Goal: Transaction & Acquisition: Purchase product/service

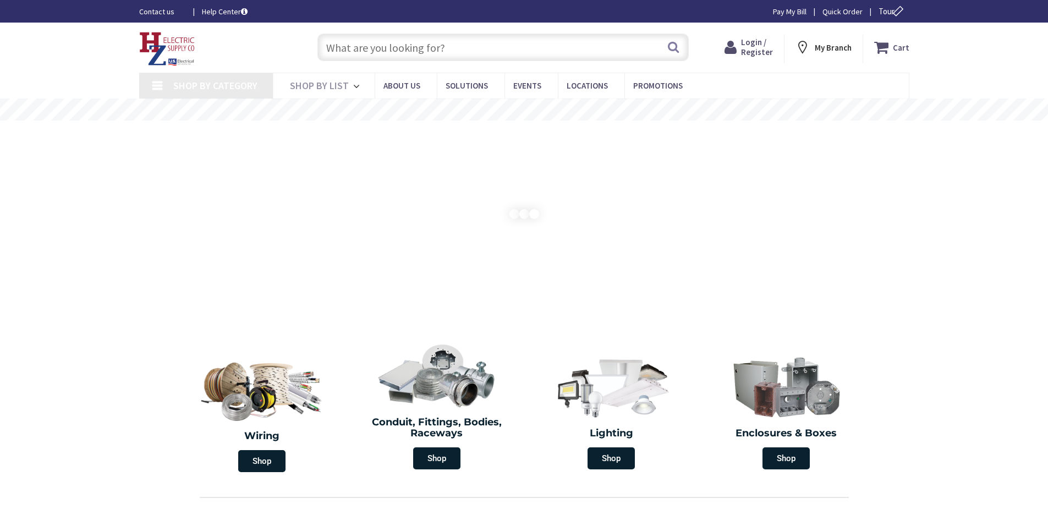
click at [764, 43] on span "Login / Register" at bounding box center [757, 47] width 32 height 20
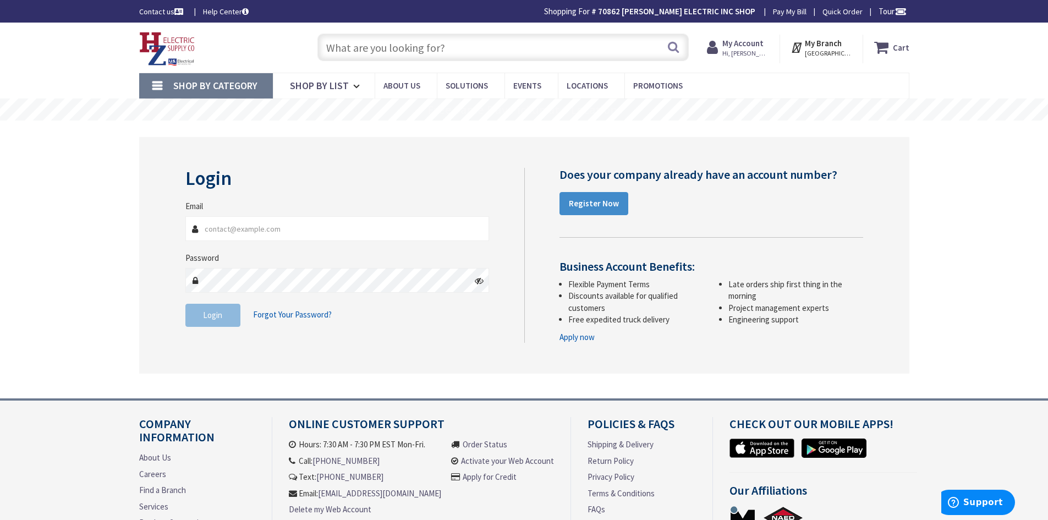
type input "[EMAIL_ADDRESS][DOMAIN_NAME]"
click at [214, 321] on button "Login" at bounding box center [212, 315] width 55 height 23
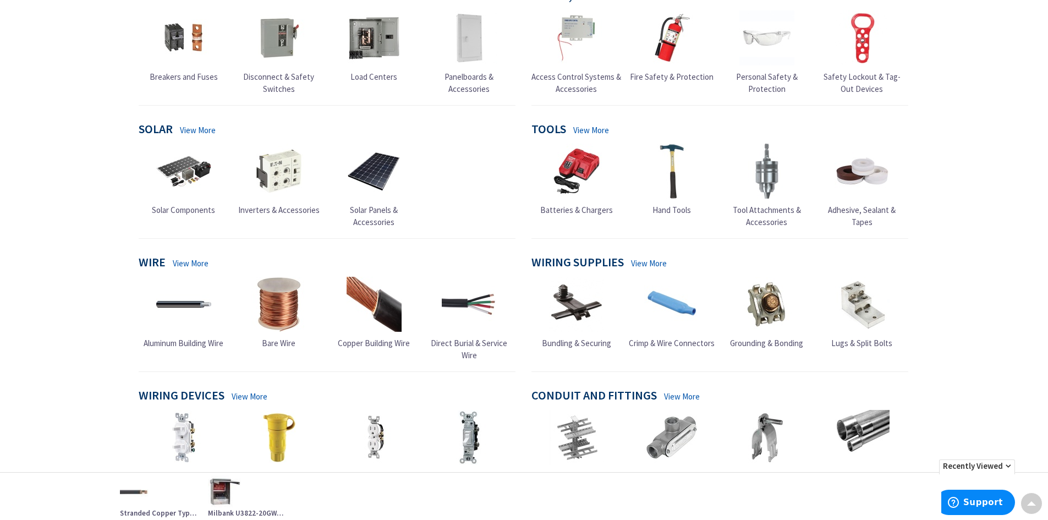
scroll to position [770, 0]
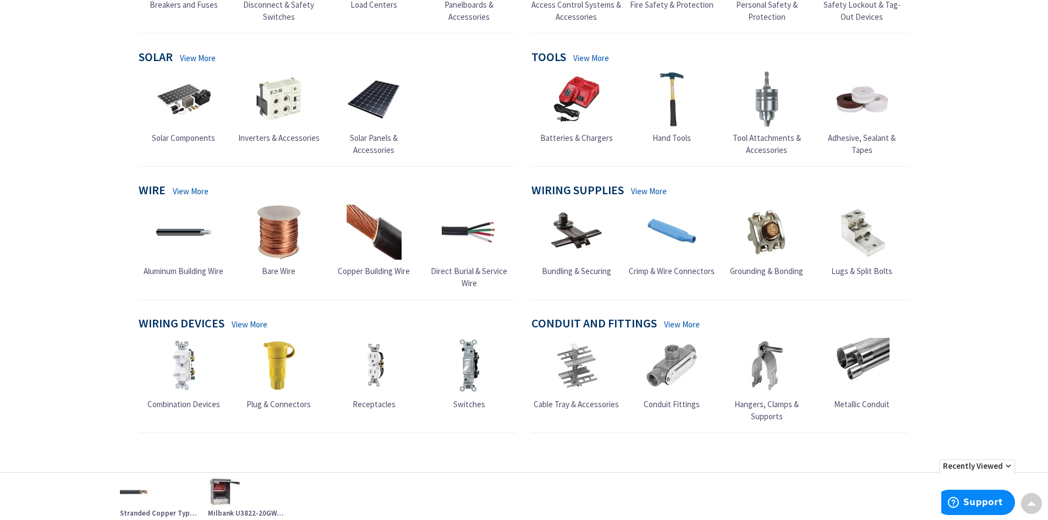
drag, startPoint x: 77, startPoint y: 249, endPoint x: 76, endPoint y: 280, distance: 31.4
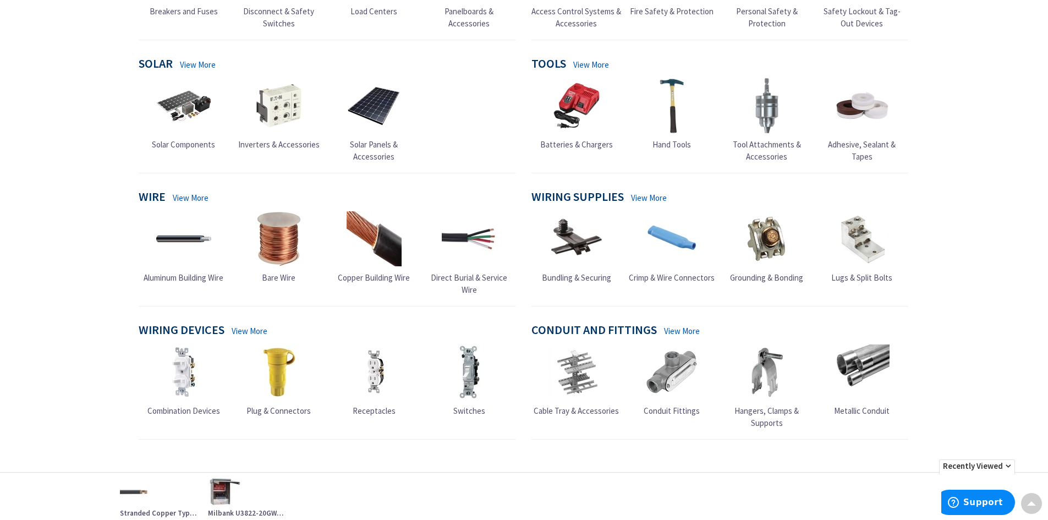
scroll to position [825, 0]
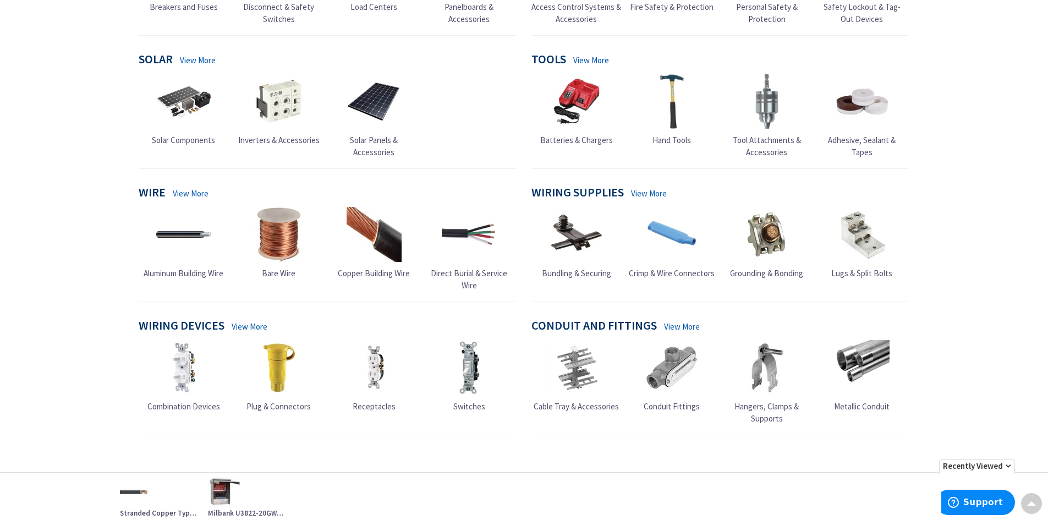
click at [176, 188] on link "View More" at bounding box center [191, 194] width 36 height 12
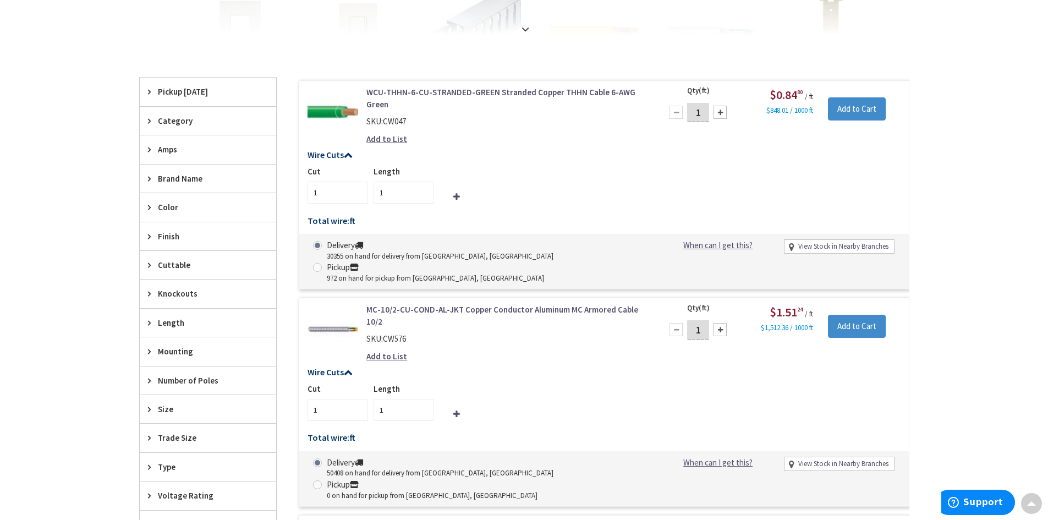
scroll to position [332, 0]
click at [143, 119] on div "Category" at bounding box center [208, 121] width 136 height 28
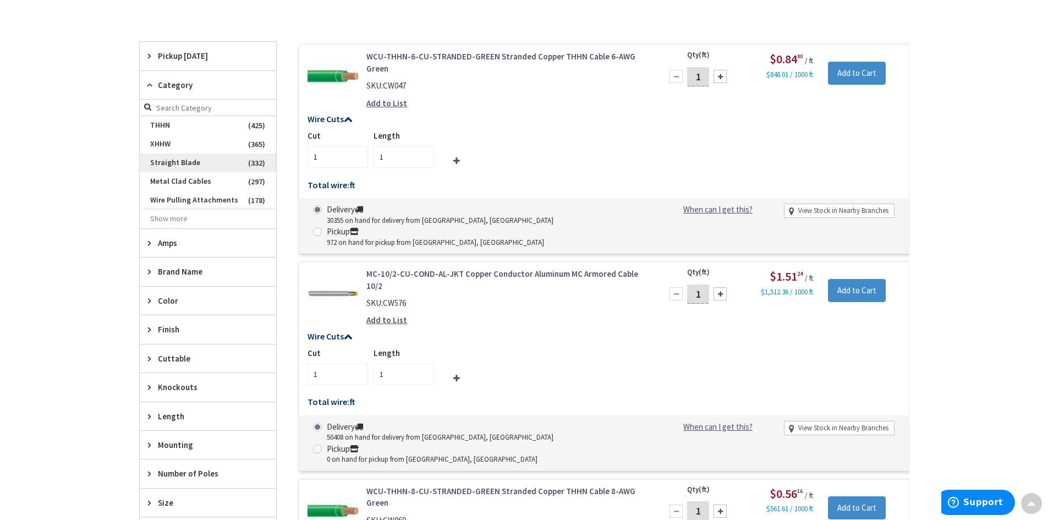
scroll to position [387, 0]
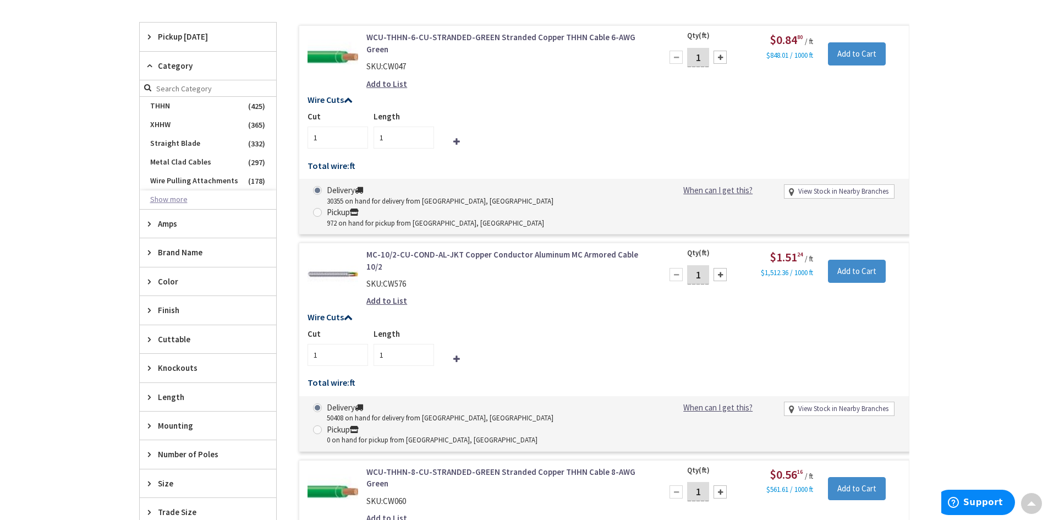
click at [168, 202] on button "Show more" at bounding box center [208, 199] width 136 height 19
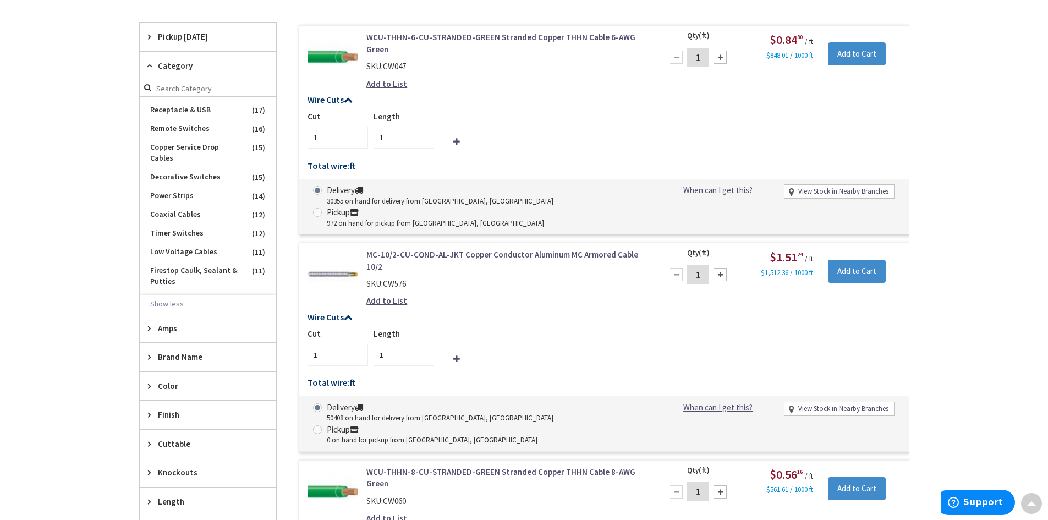
scroll to position [1210, 0]
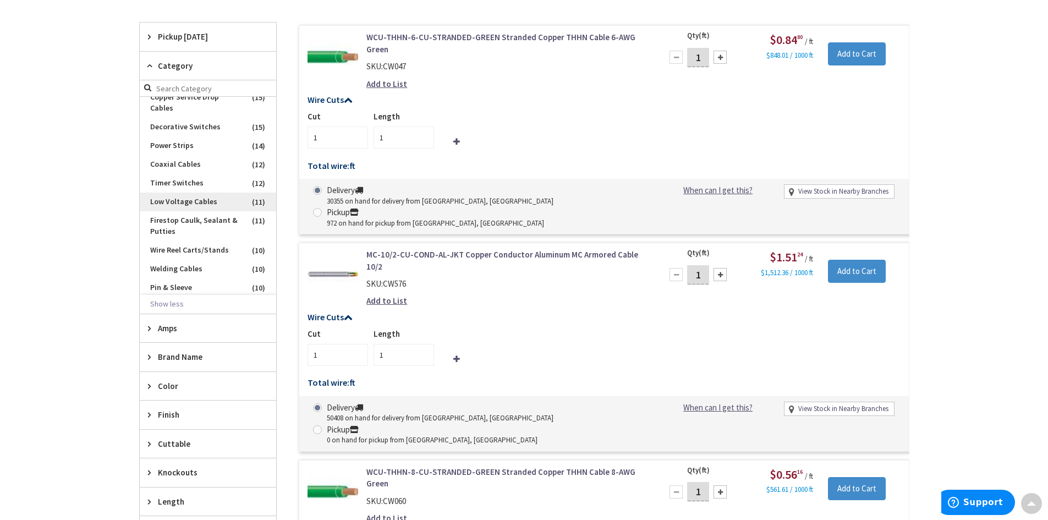
click at [216, 211] on span "Low Voltage Cables" at bounding box center [208, 202] width 136 height 19
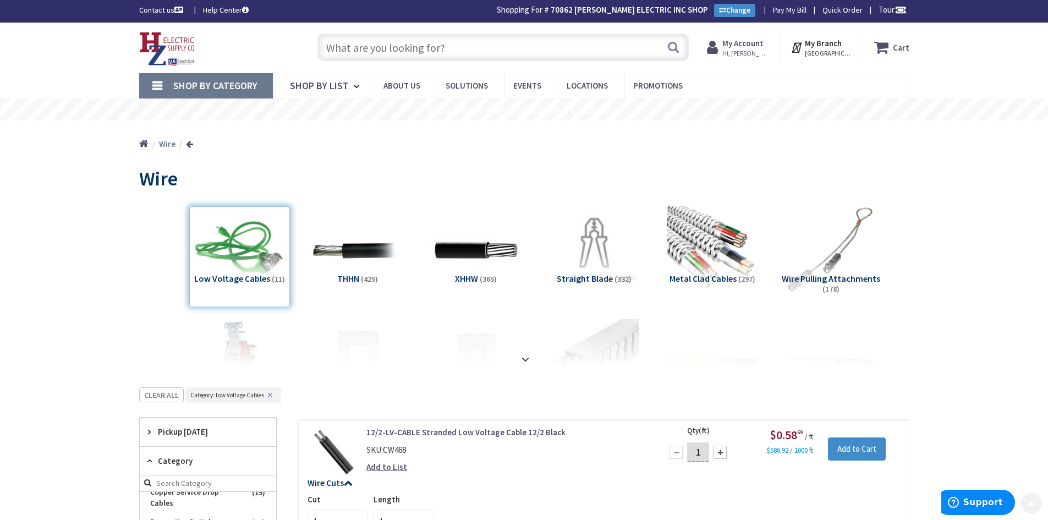
scroll to position [0, 0]
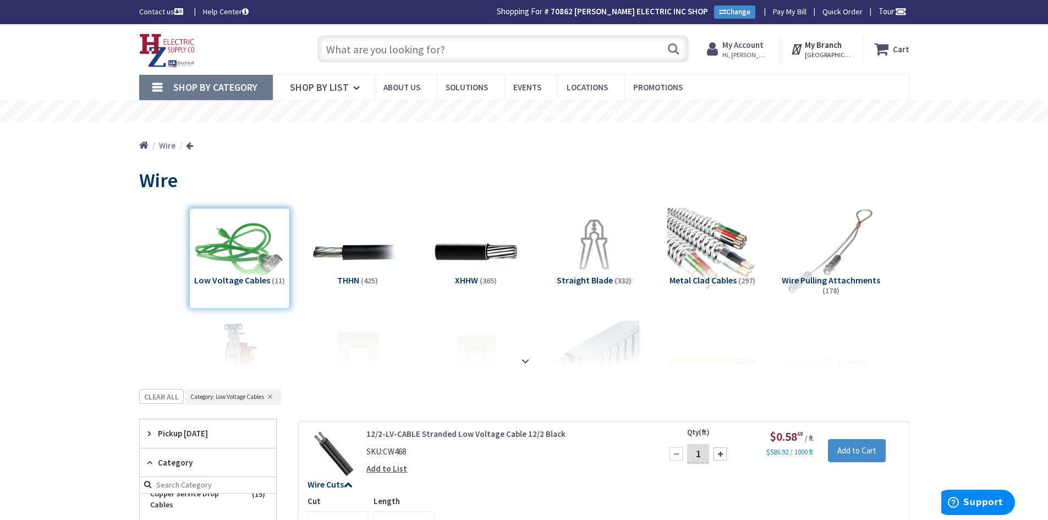
click at [370, 50] on input "text" at bounding box center [502, 49] width 371 height 28
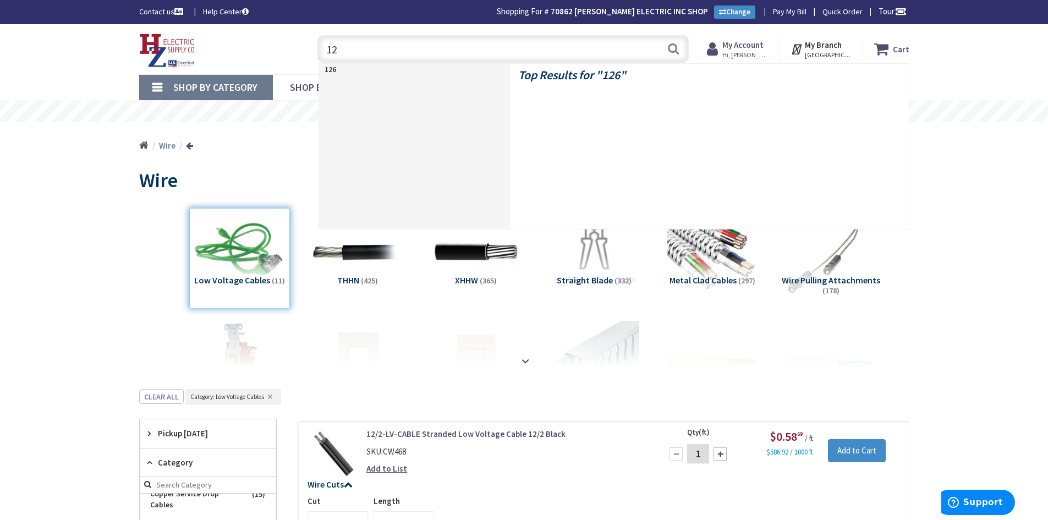
type input "1"
type input "16/2 shielded"
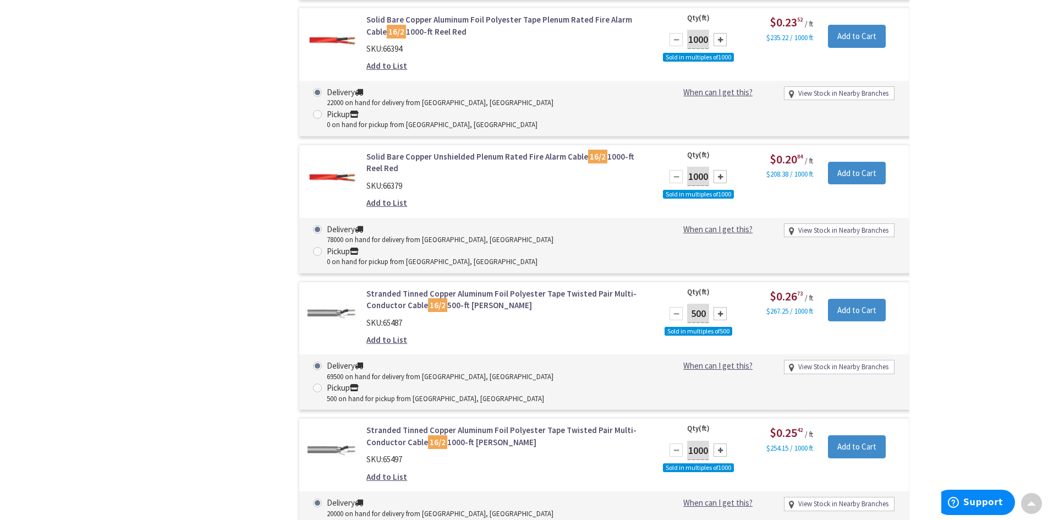
scroll to position [880, 0]
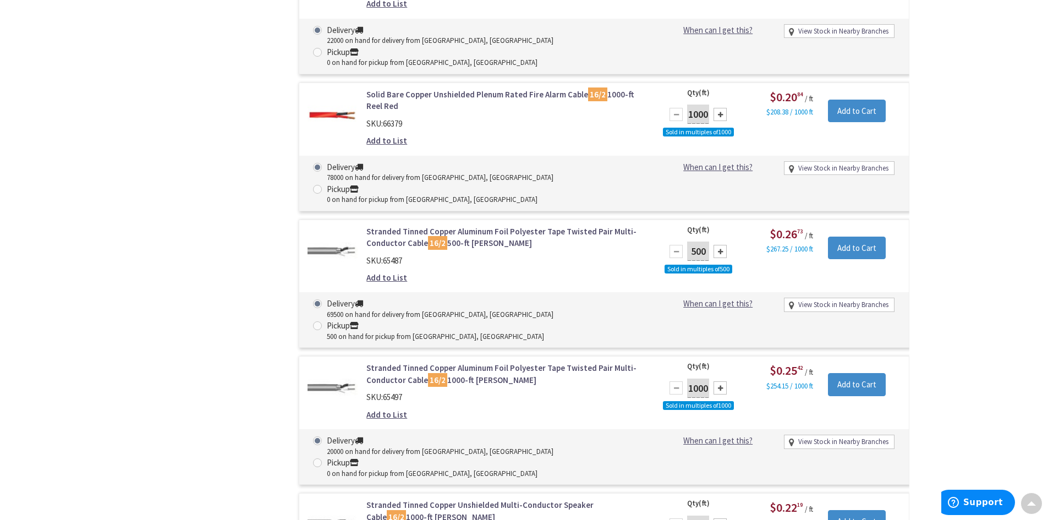
drag, startPoint x: 265, startPoint y: 234, endPoint x: 268, endPoint y: 266, distance: 32.7
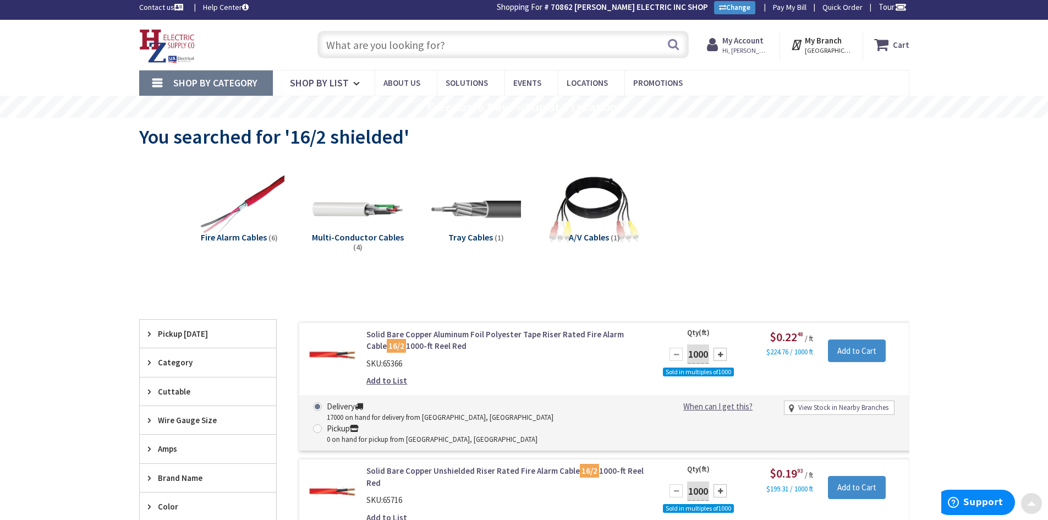
scroll to position [0, 0]
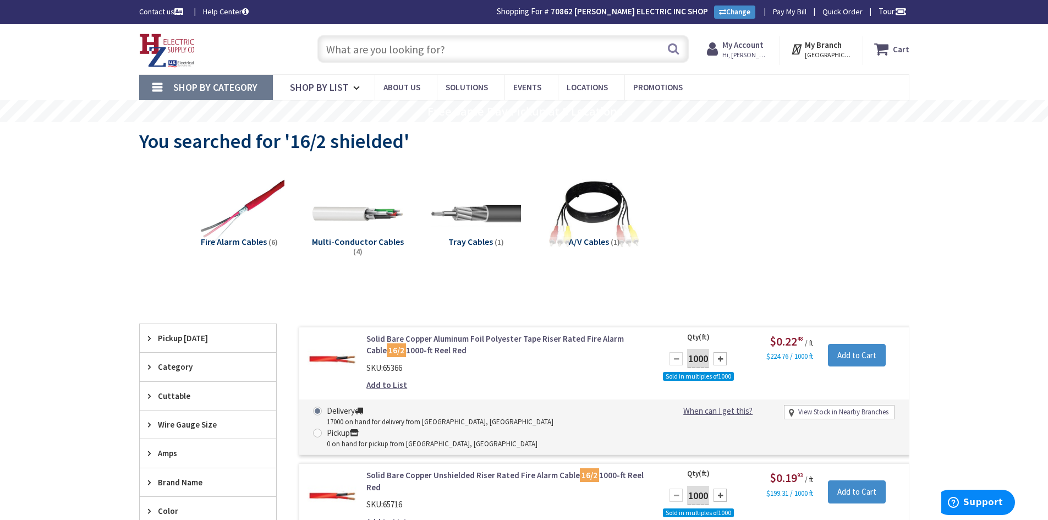
click at [389, 53] on input "text" at bounding box center [502, 49] width 371 height 28
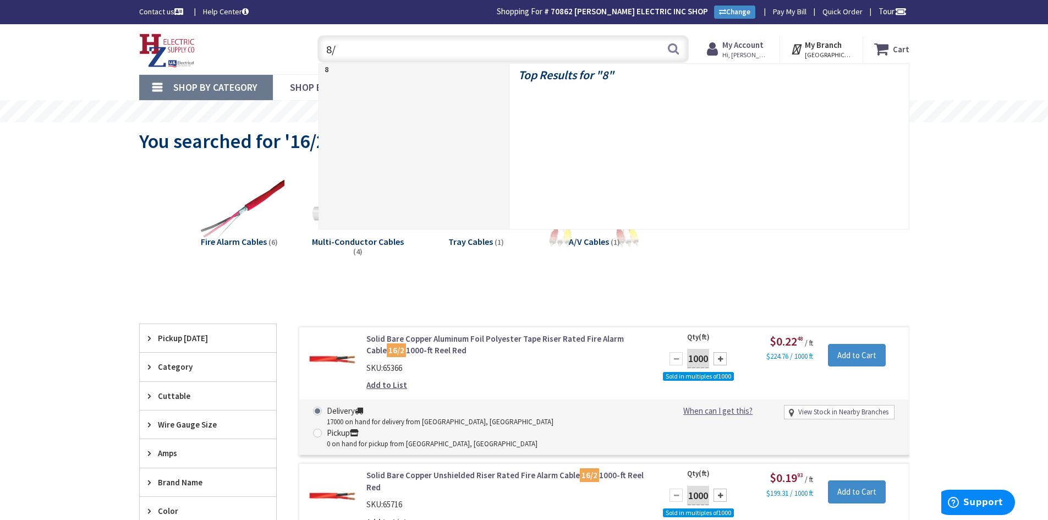
type input "8/2"
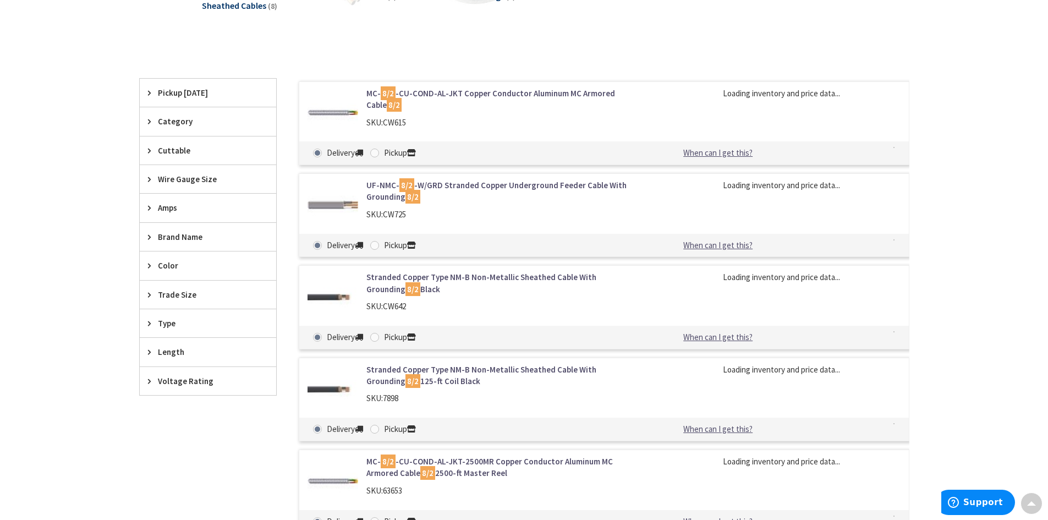
scroll to position [275, 0]
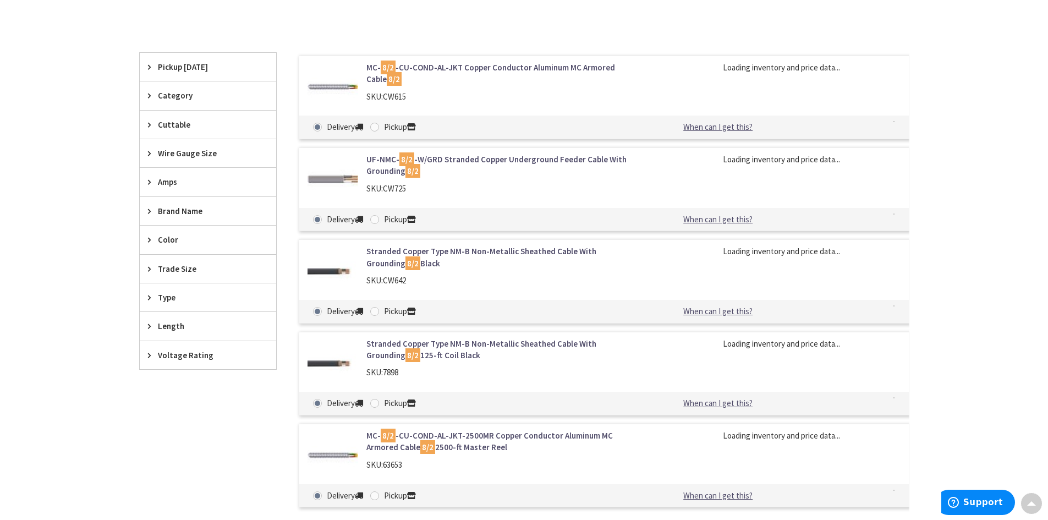
drag, startPoint x: 948, startPoint y: 220, endPoint x: 945, endPoint y: 255, distance: 34.8
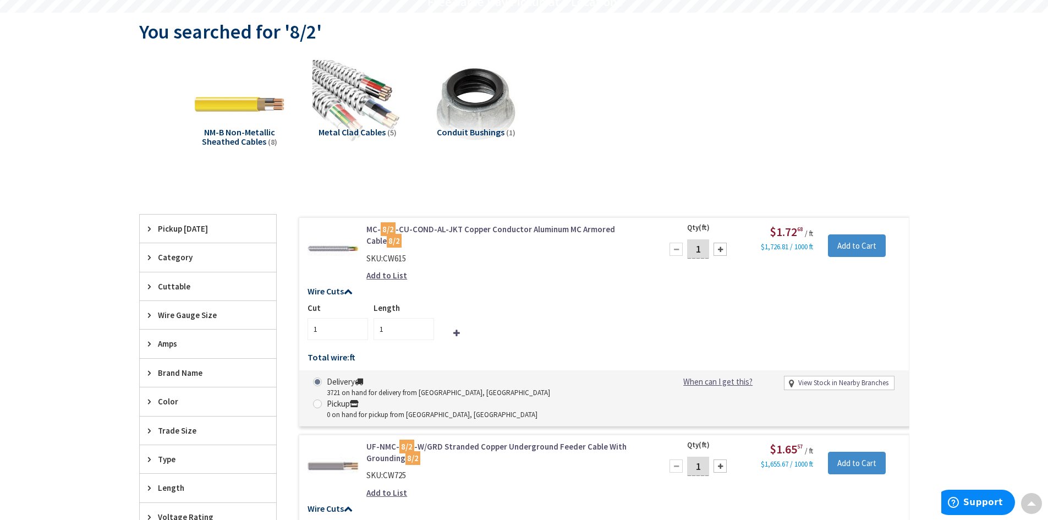
scroll to position [0, 0]
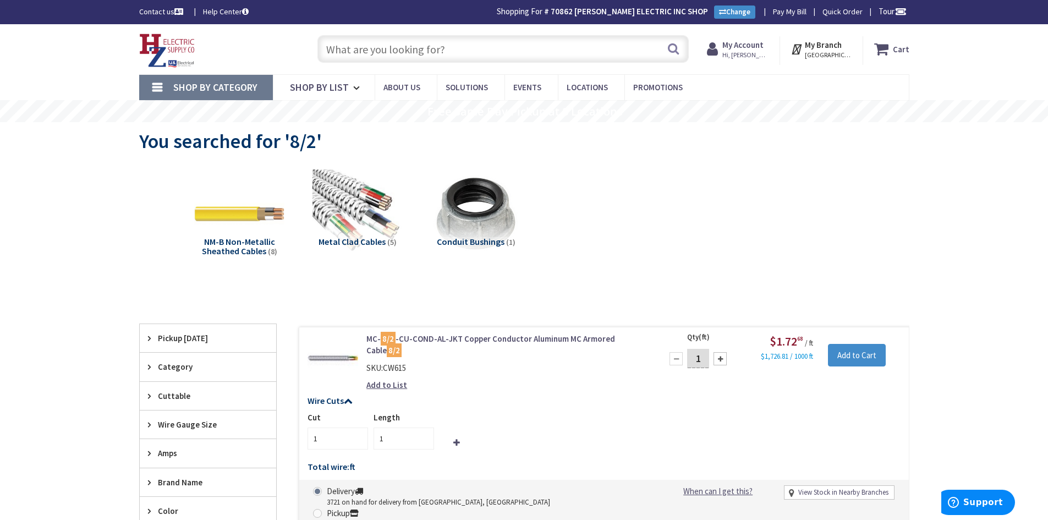
click at [413, 39] on input "text" at bounding box center [502, 49] width 371 height 28
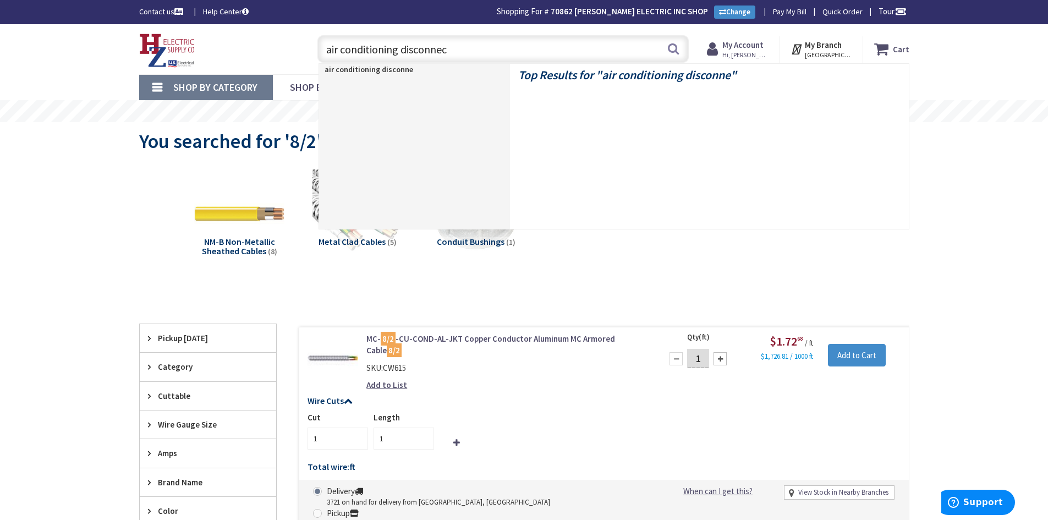
type input "air conditioning disconnect"
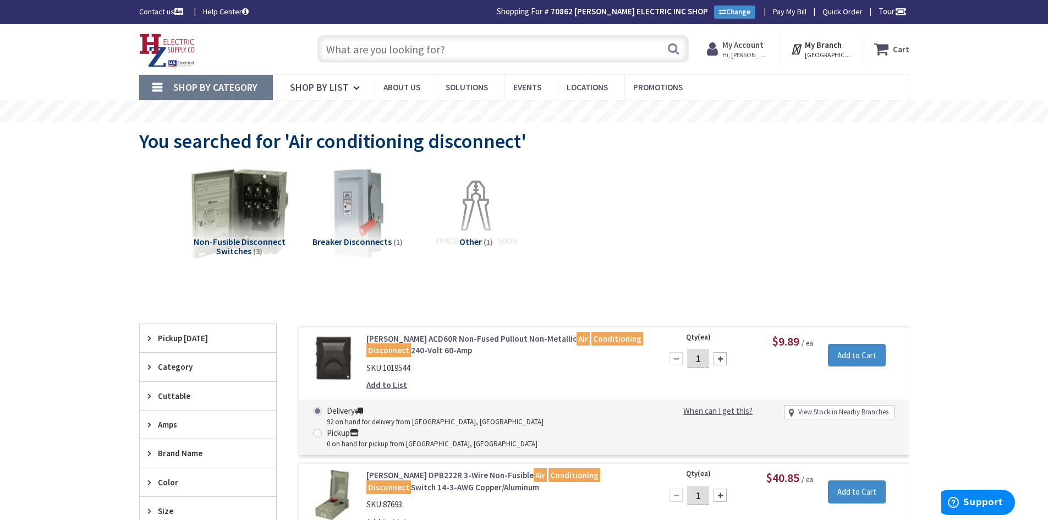
click at [216, 210] on img at bounding box center [239, 214] width 100 height 100
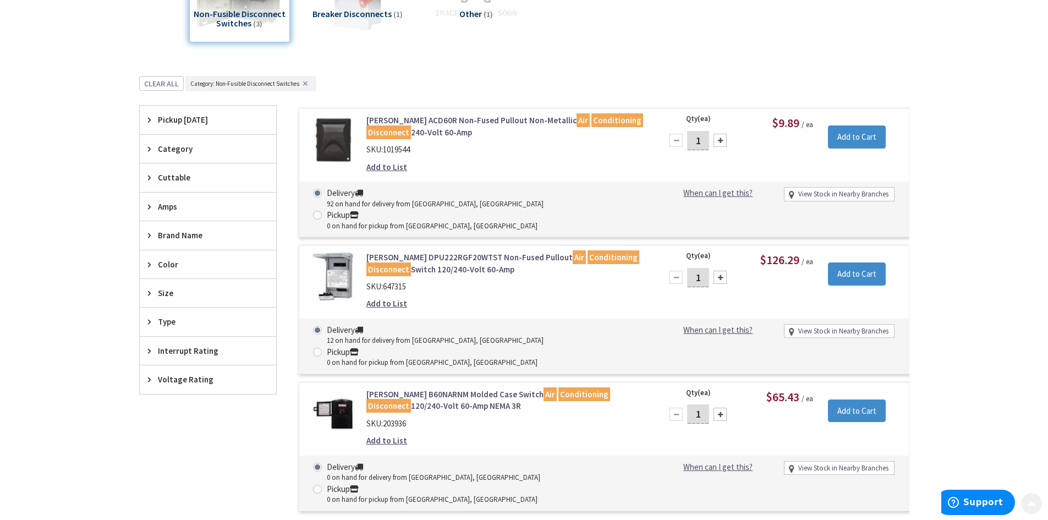
scroll to position [304, 0]
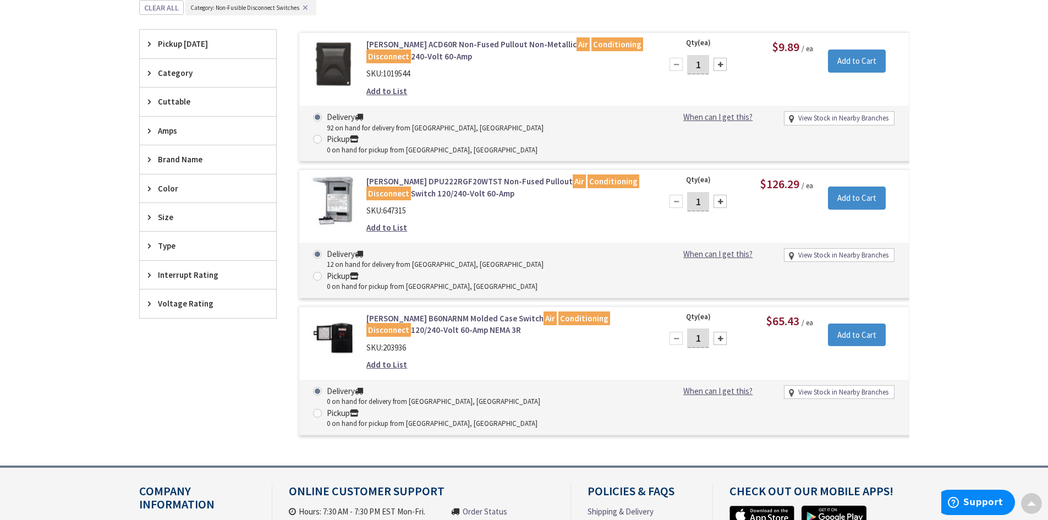
click at [393, 176] on link "Eaton DPU222RGF20WTST Non-Fused Pullout Air Conditioning Disconnect Switch 120/…" at bounding box center [506, 188] width 280 height 24
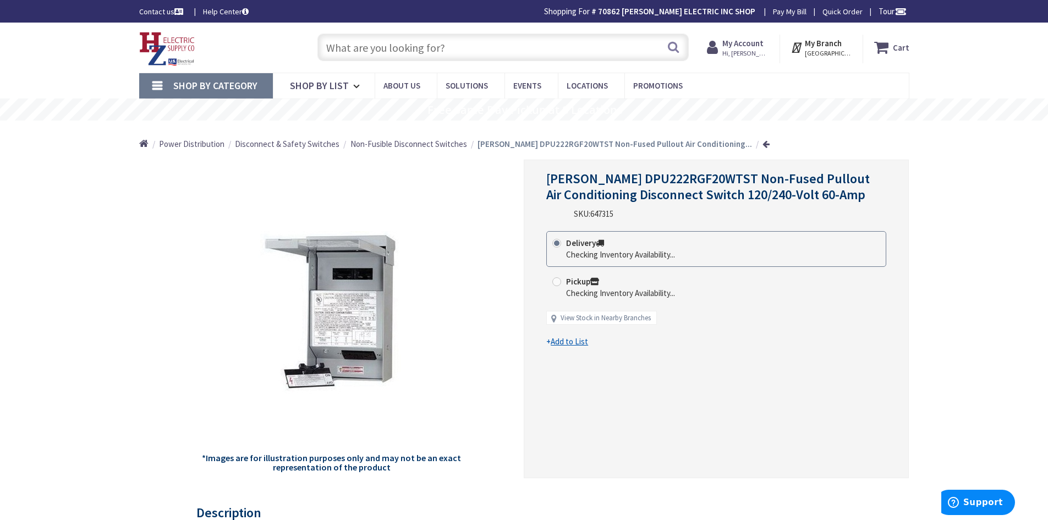
click at [382, 38] on input "text" at bounding box center [502, 48] width 371 height 28
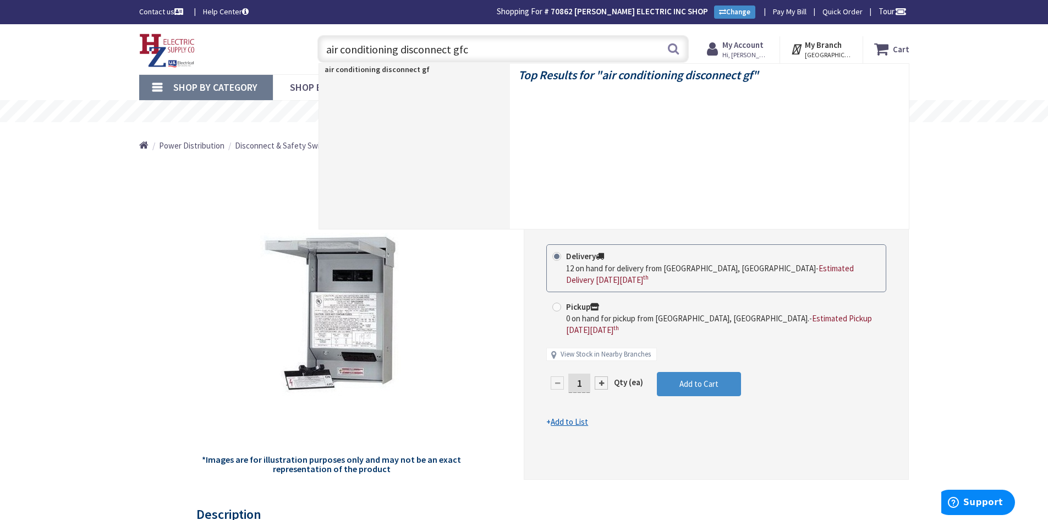
type input "air conditioning disconnect gfci"
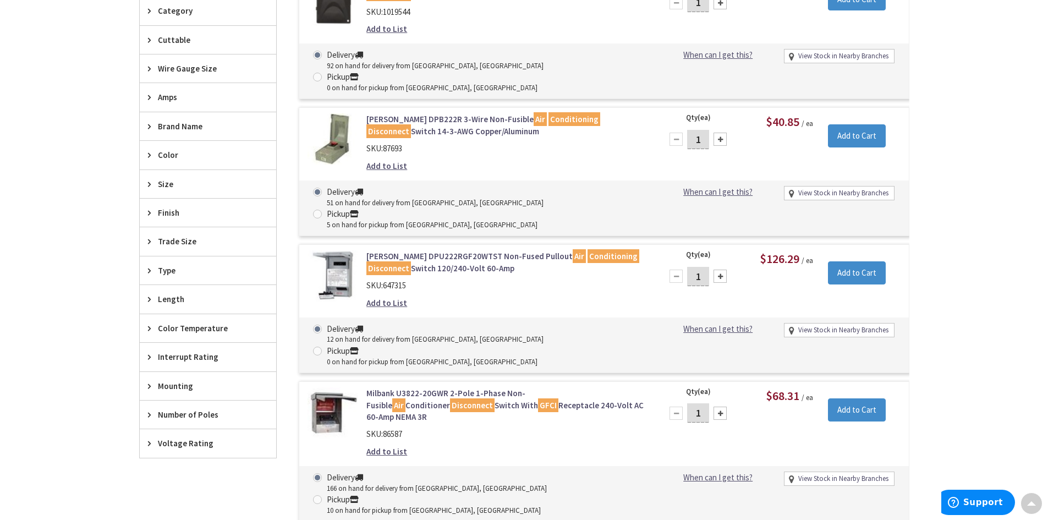
scroll to position [497, 0]
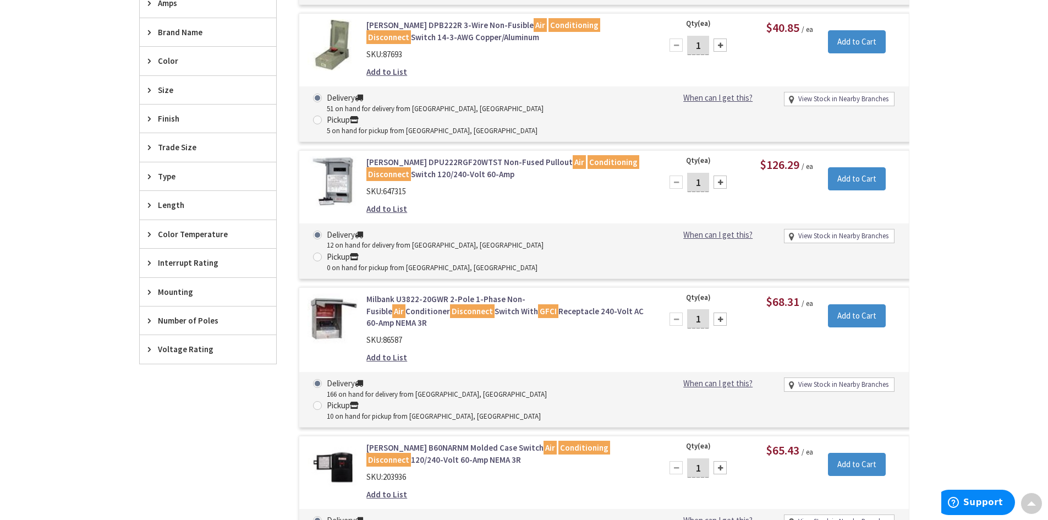
click at [509, 293] on link "Milbank U3822-20GWR 2-Pole 1-Phase Non-Fusible Air Conditioner Disconnect Switc…" at bounding box center [506, 310] width 280 height 35
click at [501, 293] on link "Milbank U3822-20GWR 2-Pole 1-Phase Non-Fusible Air Conditioner Disconnect Switc…" at bounding box center [506, 310] width 280 height 35
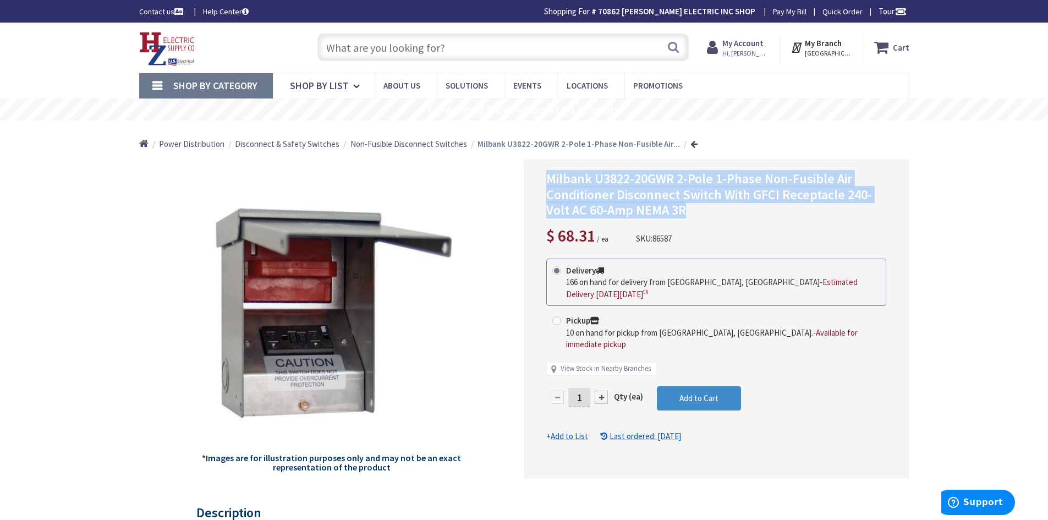
drag, startPoint x: 549, startPoint y: 179, endPoint x: 704, endPoint y: 209, distance: 158.6
click at [704, 209] on h1 "Milbank U3822-20GWR 2-Pole 1-Phase Non-Fusible Air Conditioner Disconnect Switc…" at bounding box center [716, 194] width 340 height 47
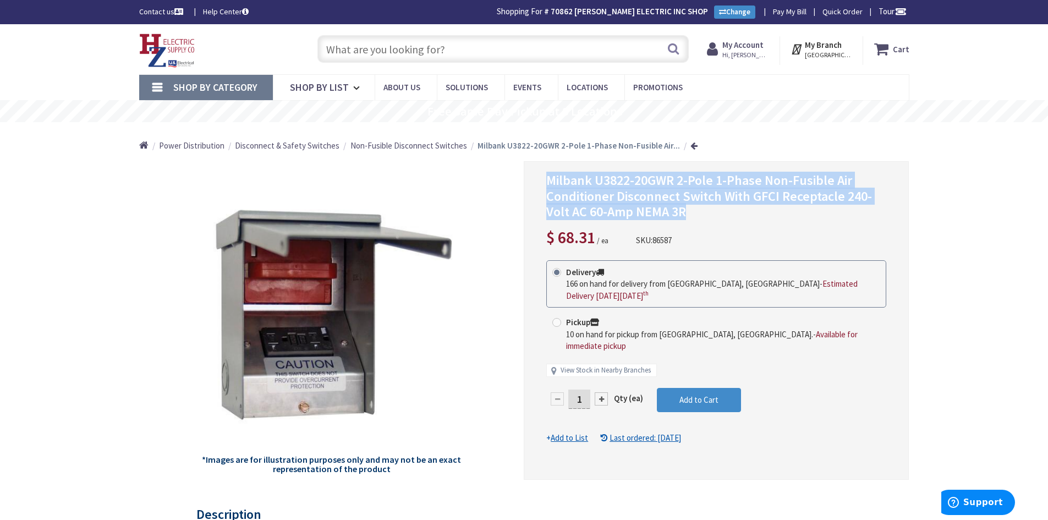
copy span "Milbank U3822-20GWR 2-Pole 1-Phase Non-Fusible Air Conditioner Disconnect Switc…"
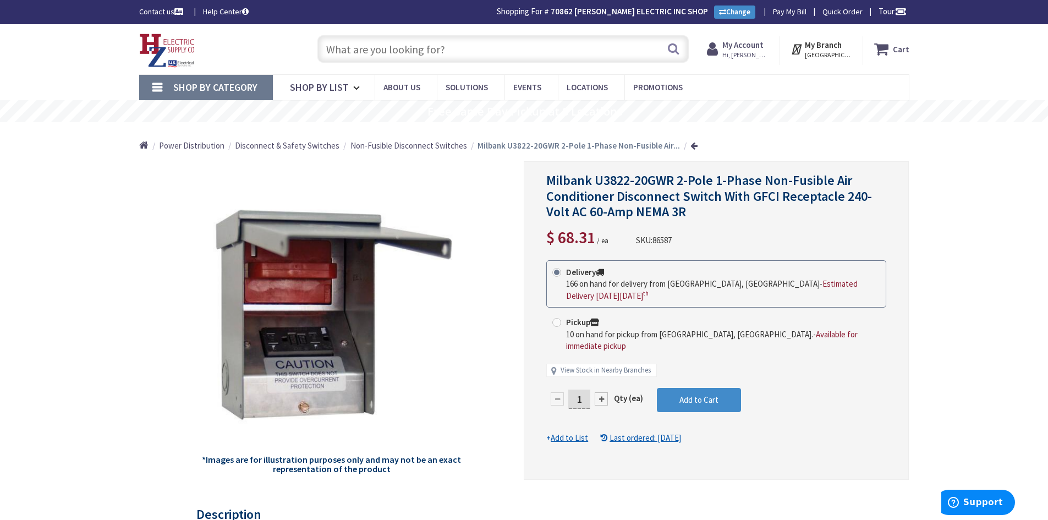
click at [440, 54] on input "text" at bounding box center [502, 49] width 371 height 28
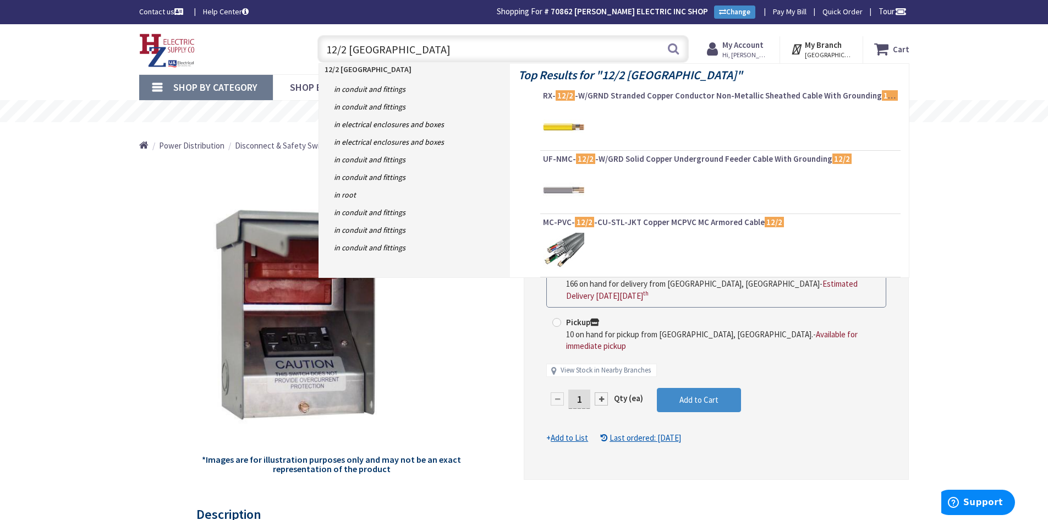
type input "12/2 romex"
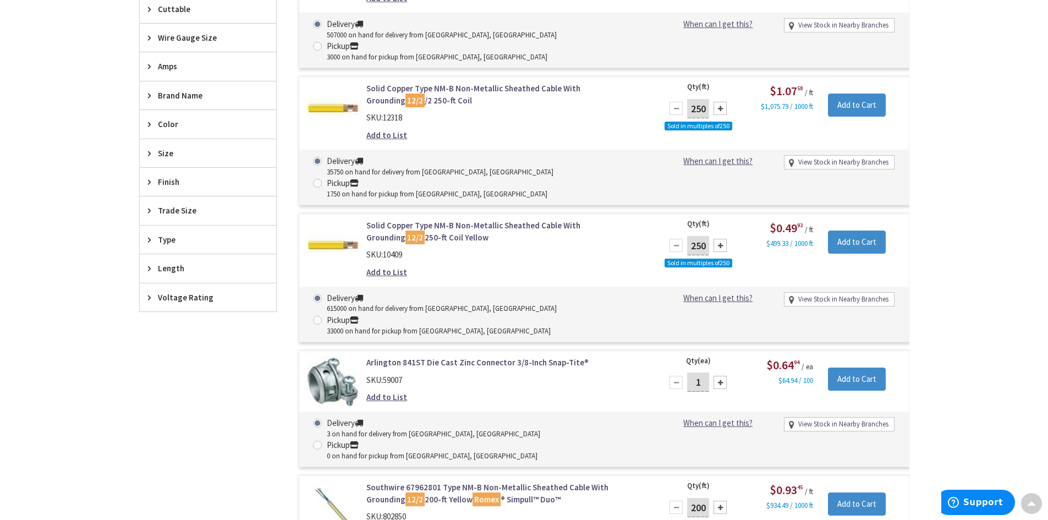
scroll to position [535, 0]
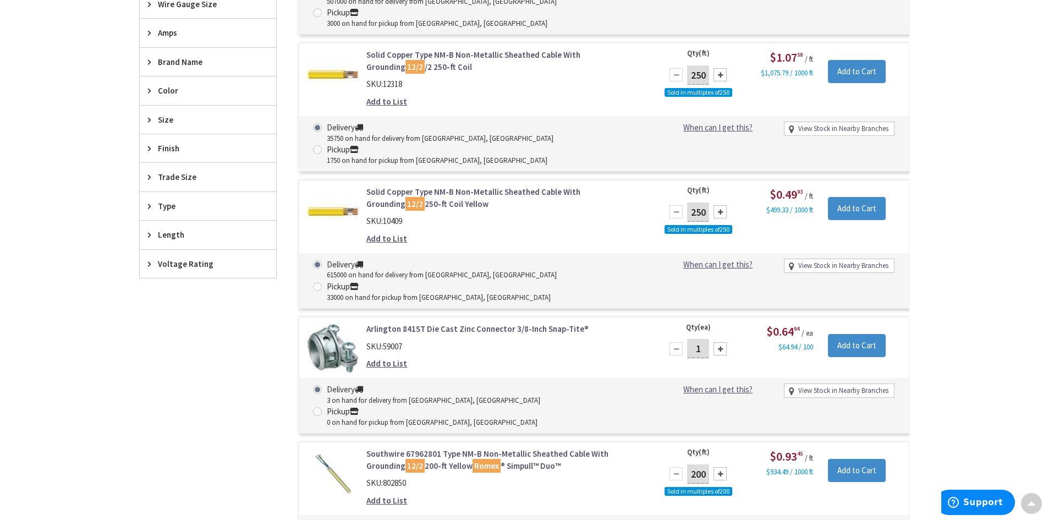
drag, startPoint x: 961, startPoint y: 208, endPoint x: 961, endPoint y: 241, distance: 33.0
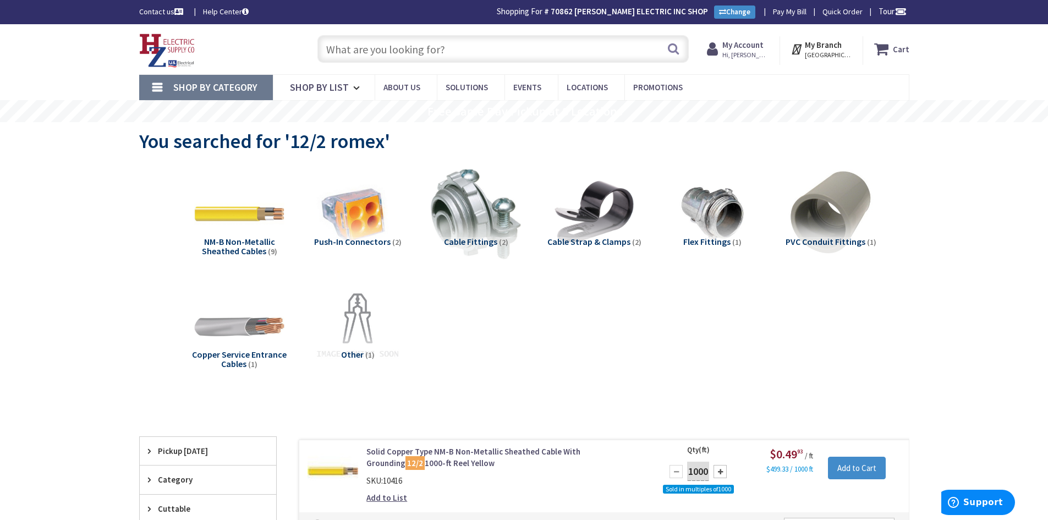
scroll to position [550, 0]
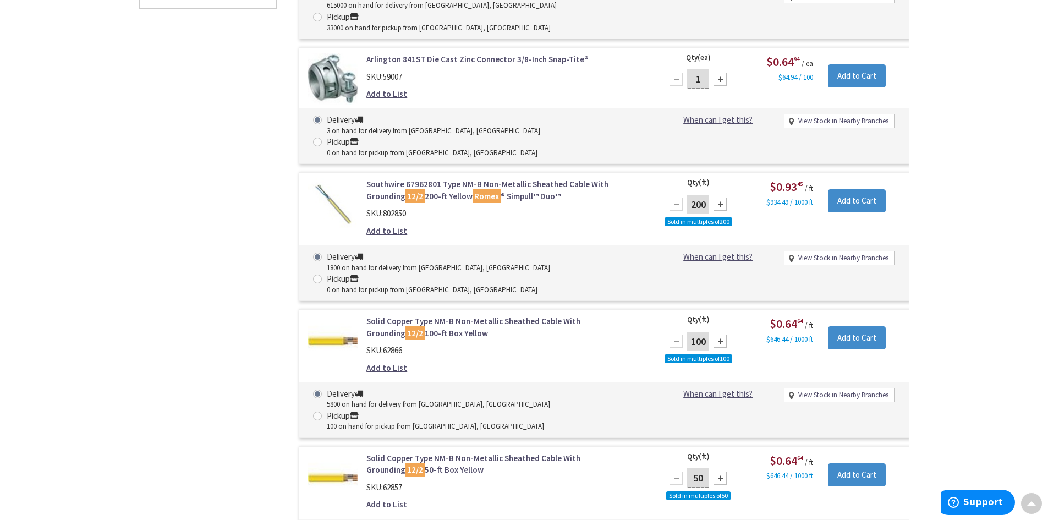
drag, startPoint x: 951, startPoint y: 291, endPoint x: 951, endPoint y: 320, distance: 29.2
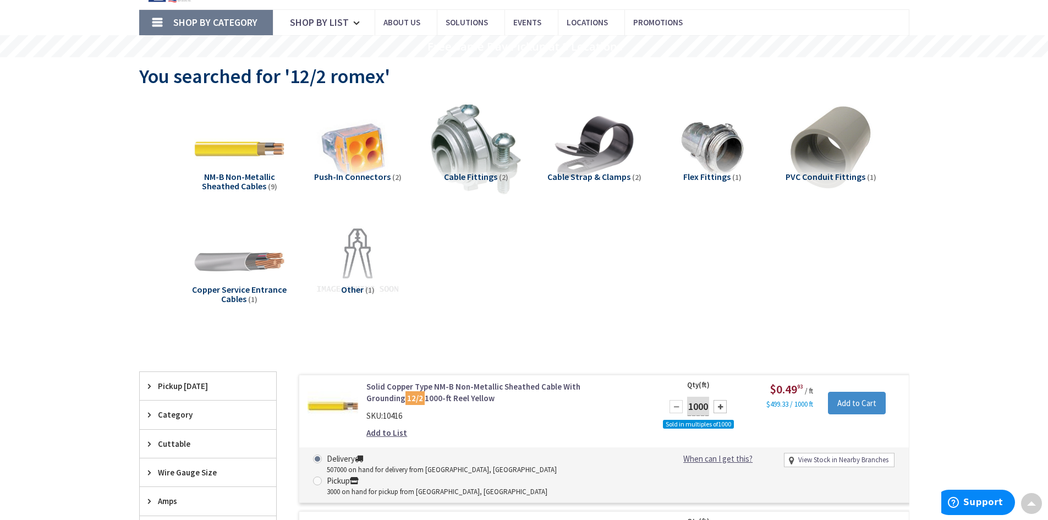
scroll to position [0, 0]
